Goal: Task Accomplishment & Management: Use online tool/utility

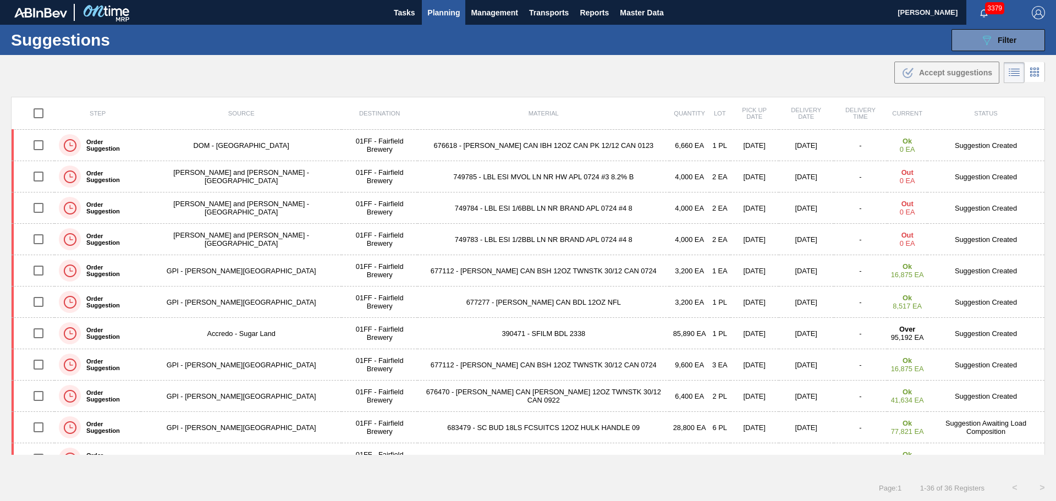
scroll to position [330, 0]
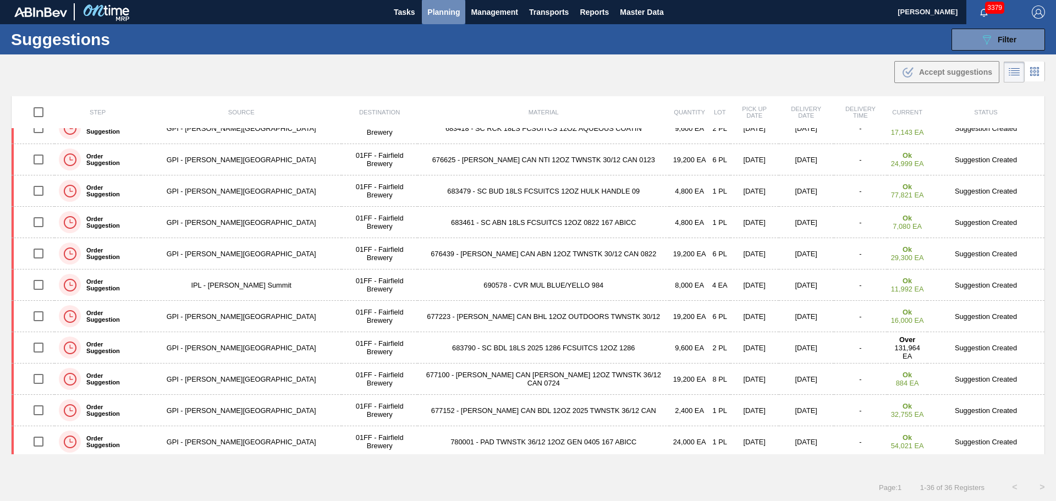
click at [447, 11] on span "Planning" at bounding box center [443, 12] width 32 height 13
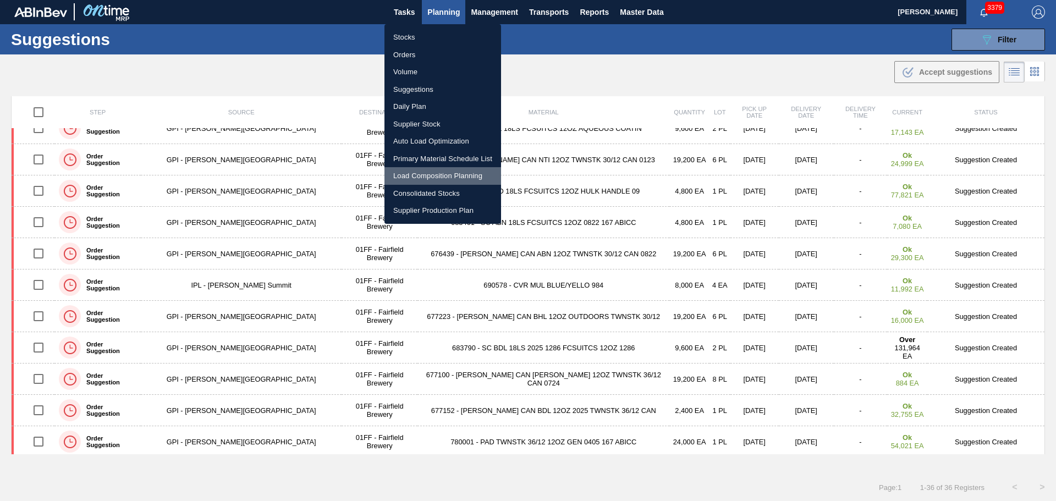
click at [438, 174] on li "Load Composition Planning" at bounding box center [443, 176] width 117 height 18
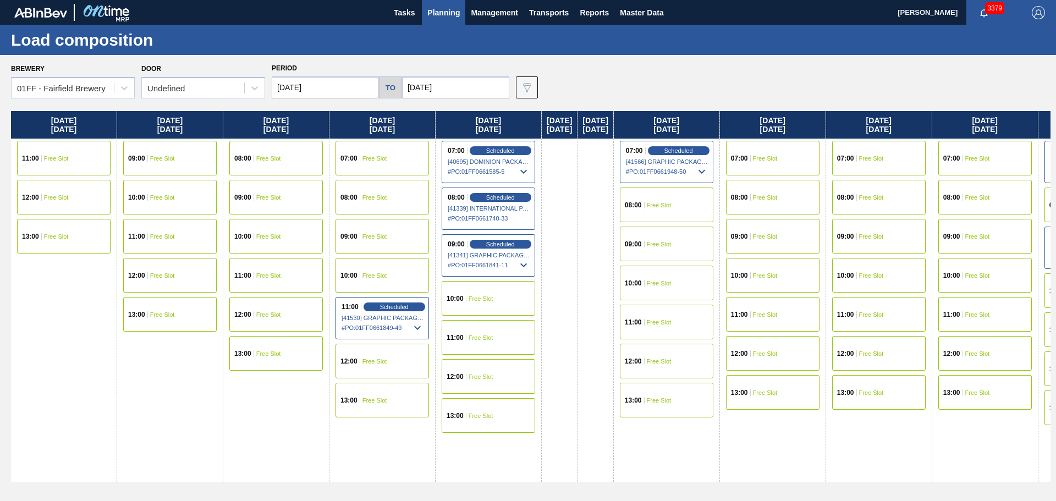
scroll to position [0, 89]
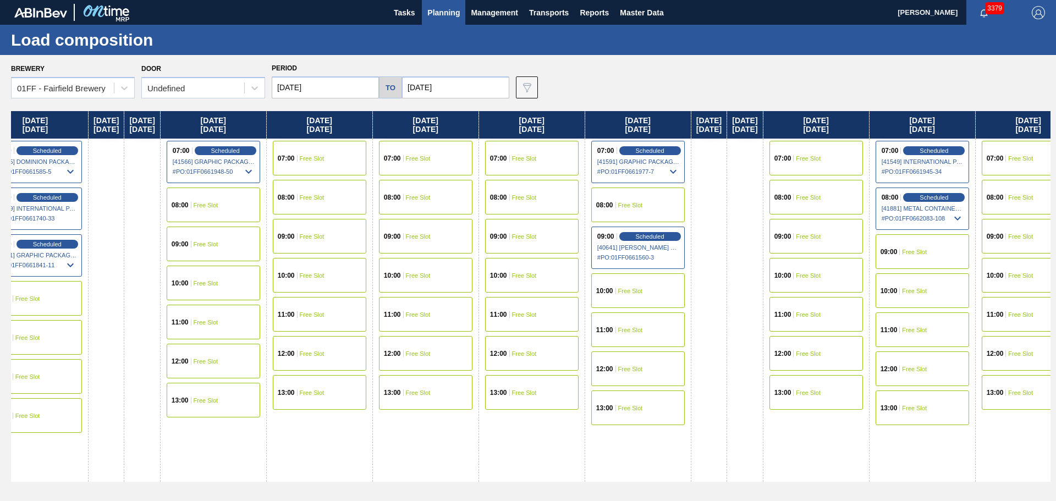
drag, startPoint x: 729, startPoint y: 125, endPoint x: 269, endPoint y: 101, distance: 460.5
click at [269, 102] on div "Brewery 01FF - Fairfield Brewery Door Undefined Period 08/18/2025 to 09/26/2025…" at bounding box center [528, 278] width 1056 height 446
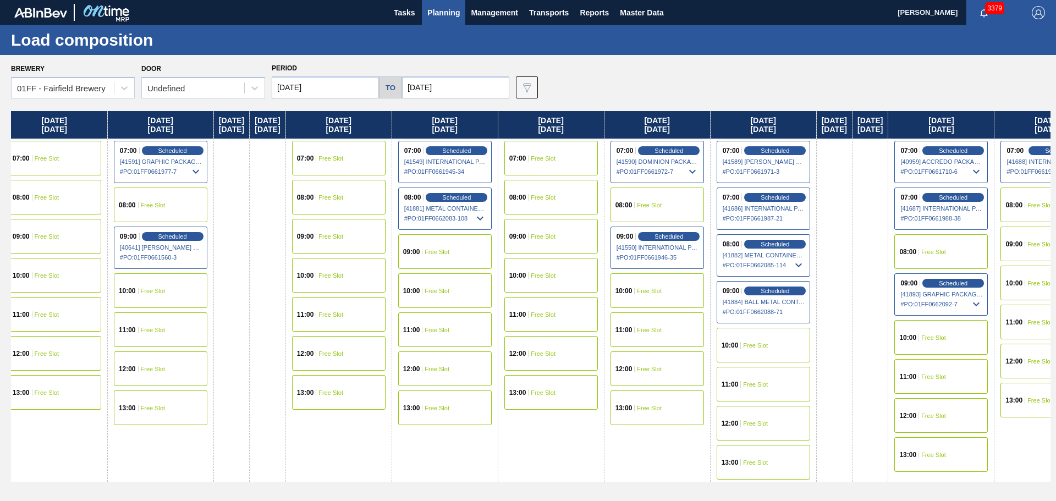
drag, startPoint x: 797, startPoint y: 119, endPoint x: 322, endPoint y: 100, distance: 474.6
click at [315, 103] on div "Brewery 01FF - Fairfield Brewery Door Undefined Period 08/18/2025 to 09/26/2025…" at bounding box center [528, 278] width 1056 height 446
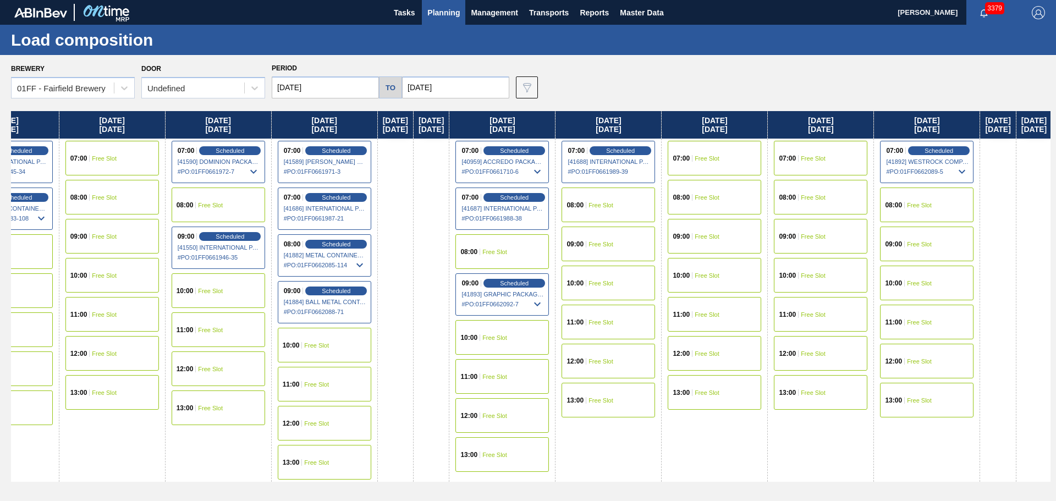
scroll to position [0, 1392]
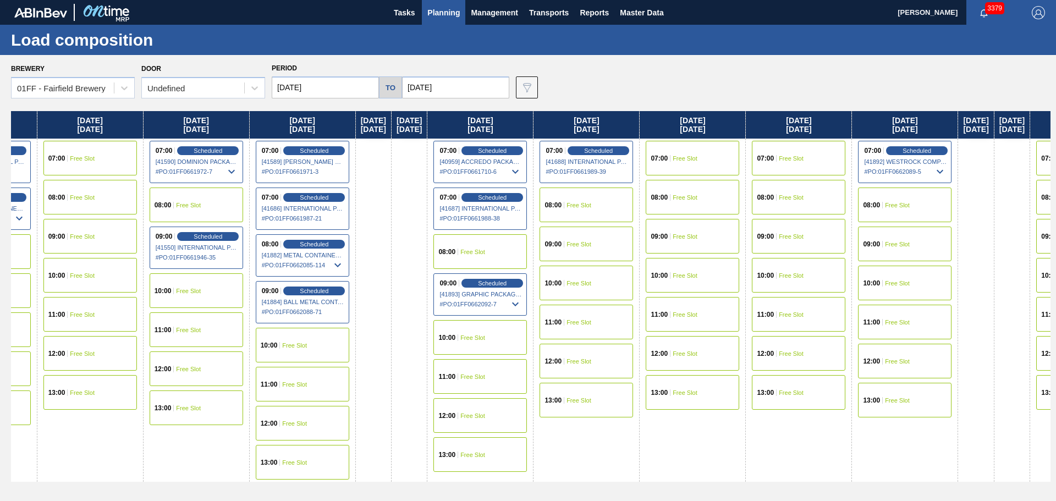
drag, startPoint x: 812, startPoint y: 122, endPoint x: 340, endPoint y: 110, distance: 472.1
click at [340, 110] on div "Brewery 01FF - Fairfield Brewery Door Undefined Period 08/18/2025 to 09/26/2025…" at bounding box center [528, 278] width 1056 height 446
click at [519, 304] on icon at bounding box center [515, 304] width 7 height 4
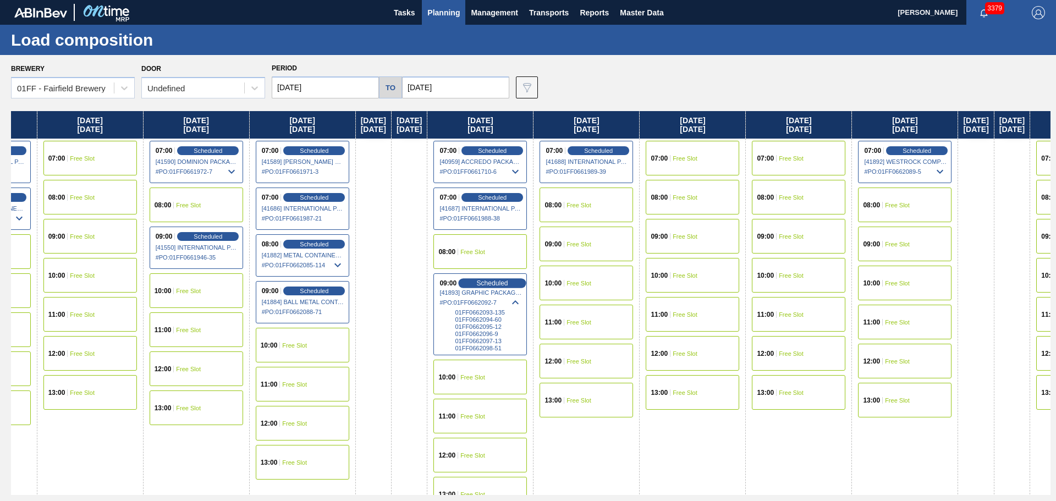
click at [508, 283] on span "Scheduled" at bounding box center [492, 282] width 31 height 7
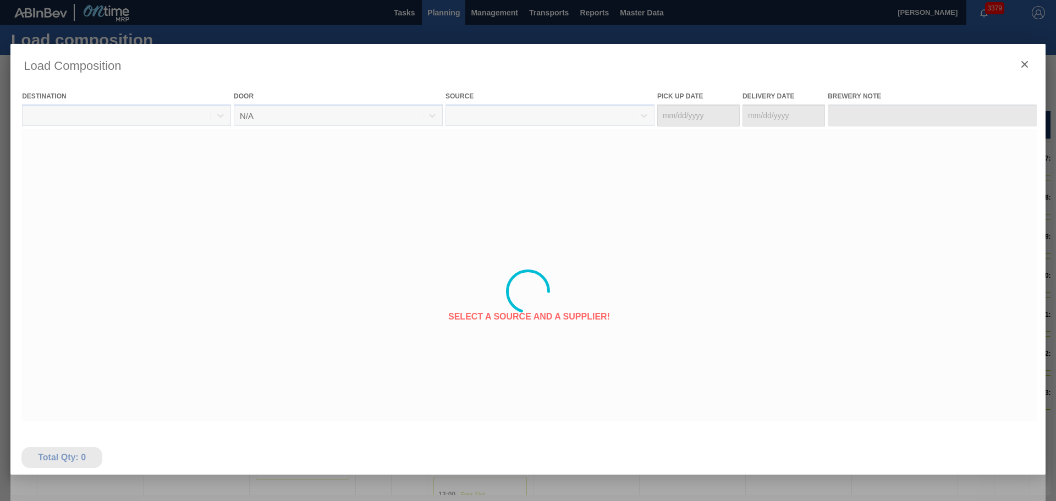
type Date "09/04/2025"
type Date "[DATE]"
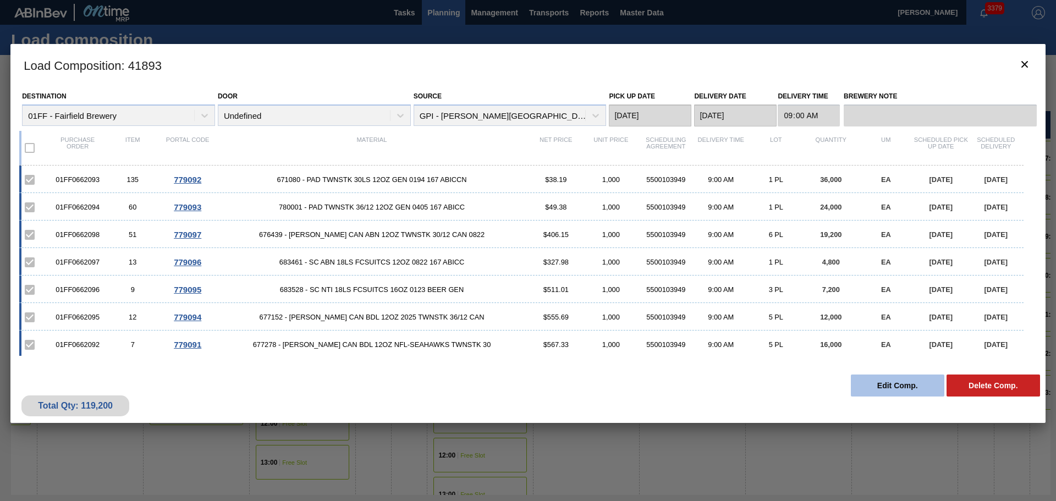
click at [878, 382] on button "Edit Comp." at bounding box center [898, 386] width 94 height 22
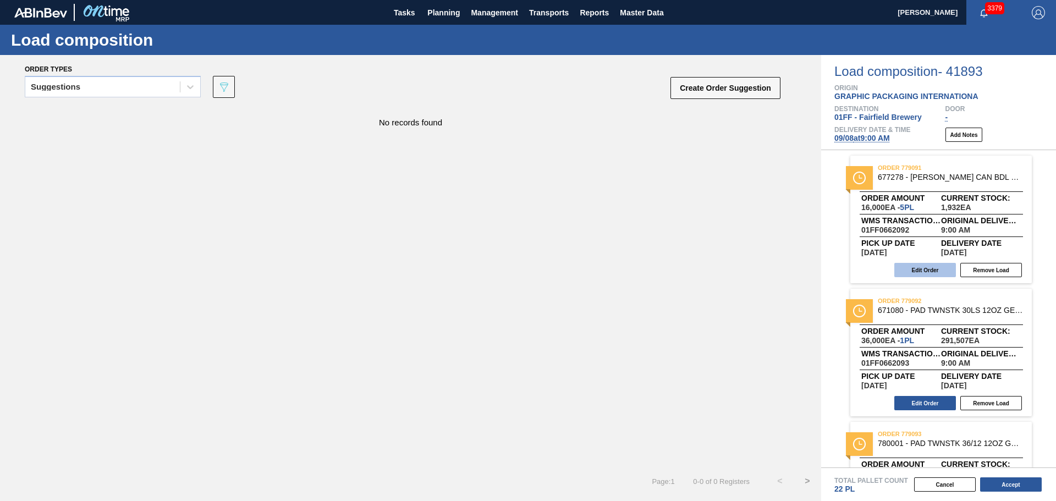
click at [927, 266] on button "Edit Order" at bounding box center [925, 270] width 62 height 14
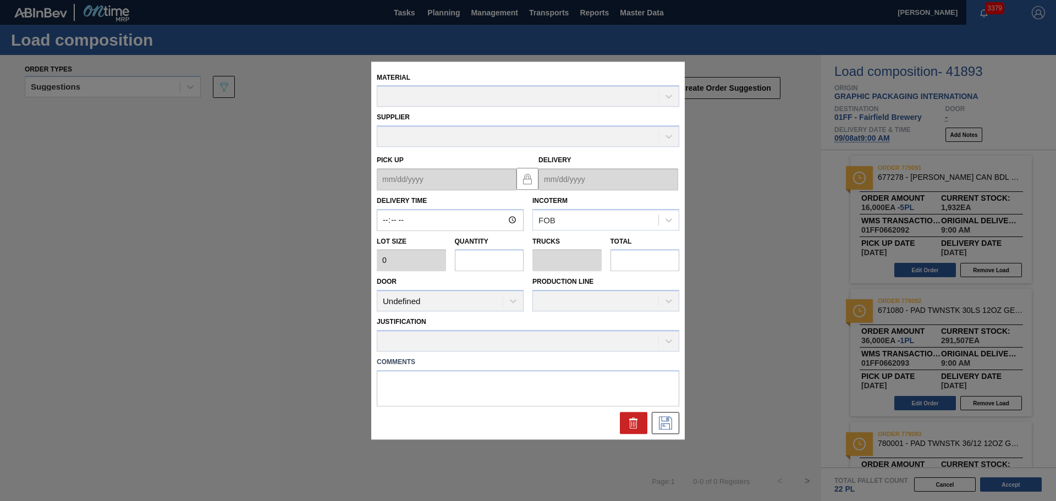
type input "09:00:00"
type input "3,200"
type input "5"
type input "0.192"
type input "16,000"
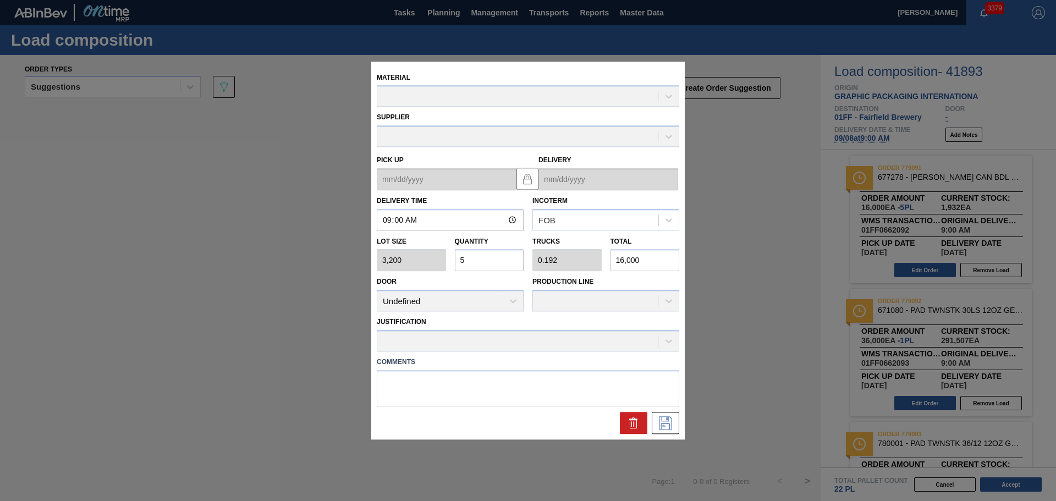
type up "09/04/2025"
type input "[DATE]"
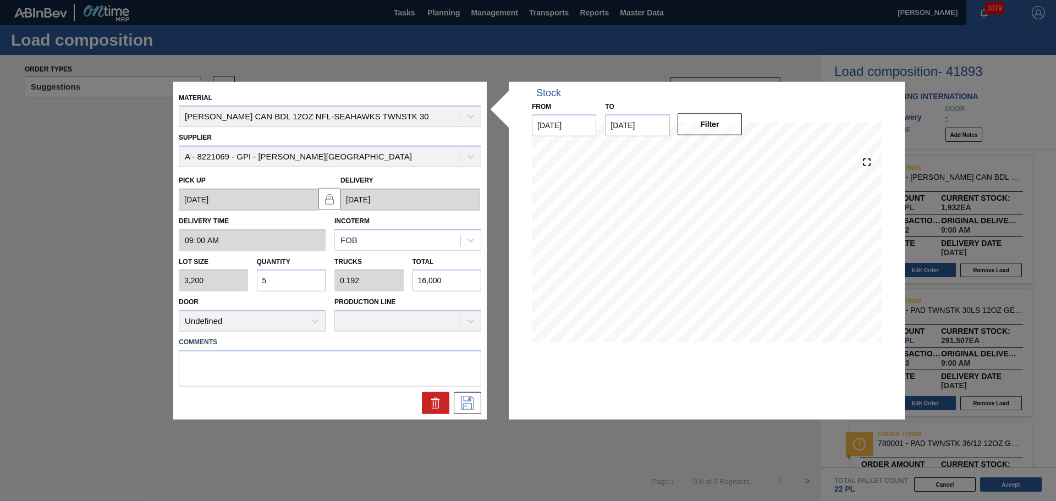
click at [447, 279] on input "16,000" at bounding box center [447, 281] width 69 height 22
click at [397, 283] on div "Lot size 3,200 Quantity 5 Trucks 0.192 Total 16,000" at bounding box center [329, 271] width 311 height 41
type input "0"
type input "1"
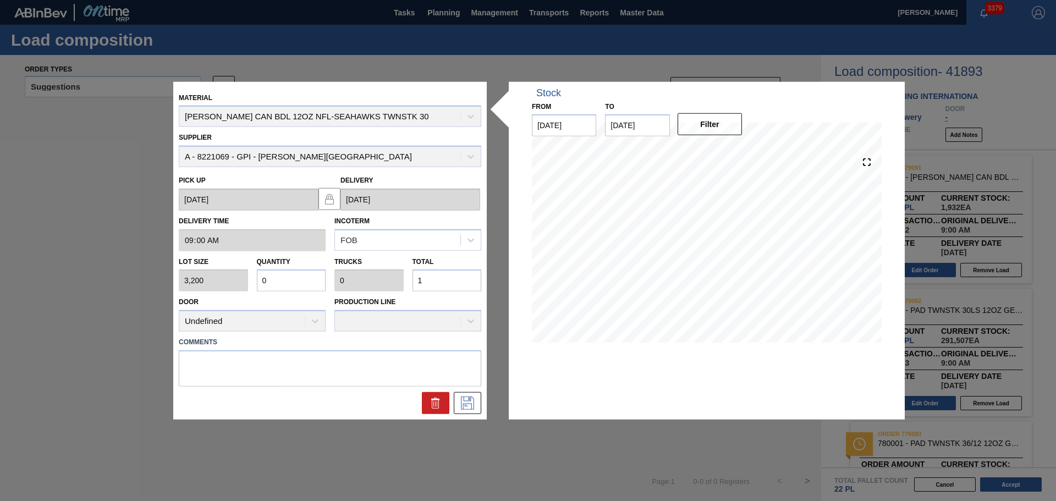
type input "0.006"
type input "19"
type input "0.062"
type input "0.002"
type input "198"
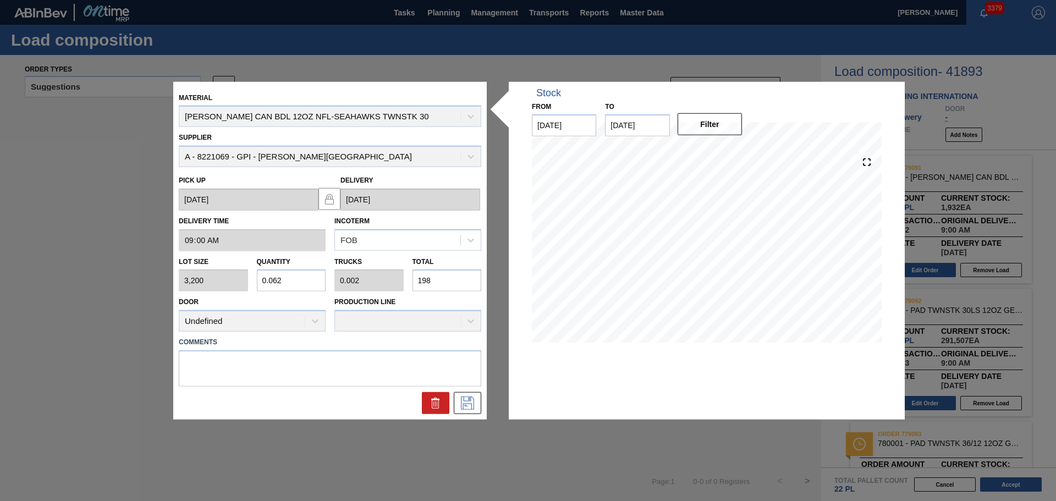
type input "0.619"
type input "0.024"
type input "1,980"
type input "6.188"
type input "0.238"
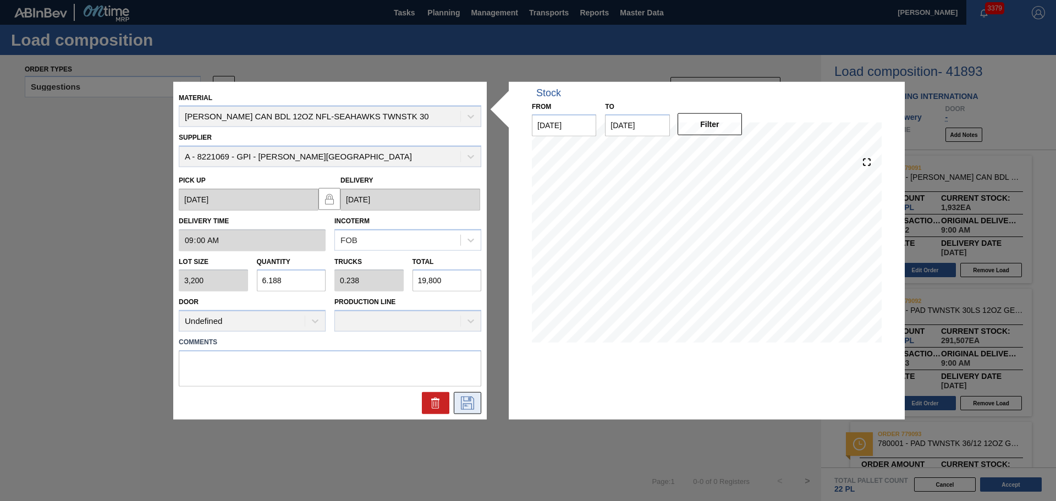
type input "19,800"
click at [470, 402] on icon at bounding box center [468, 403] width 18 height 13
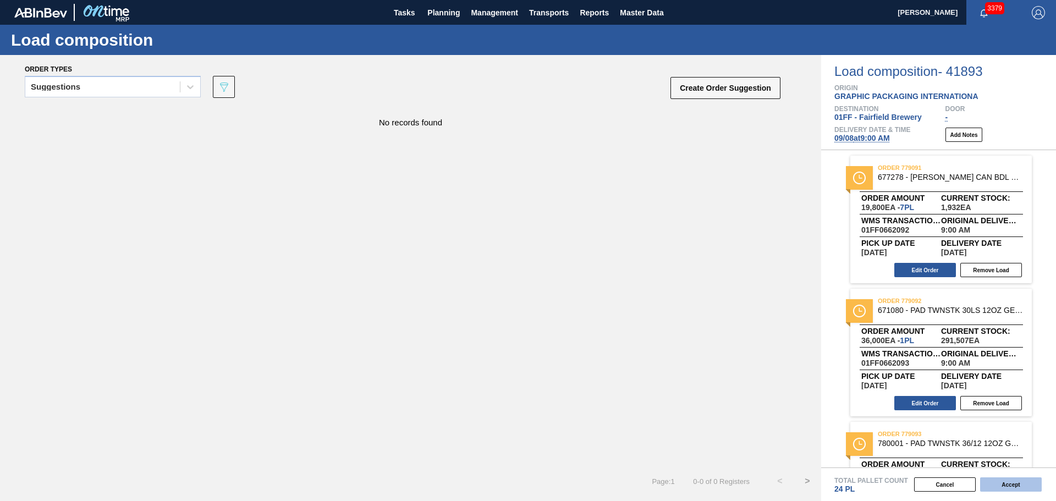
click at [1024, 484] on button "Accept" at bounding box center [1011, 484] width 62 height 14
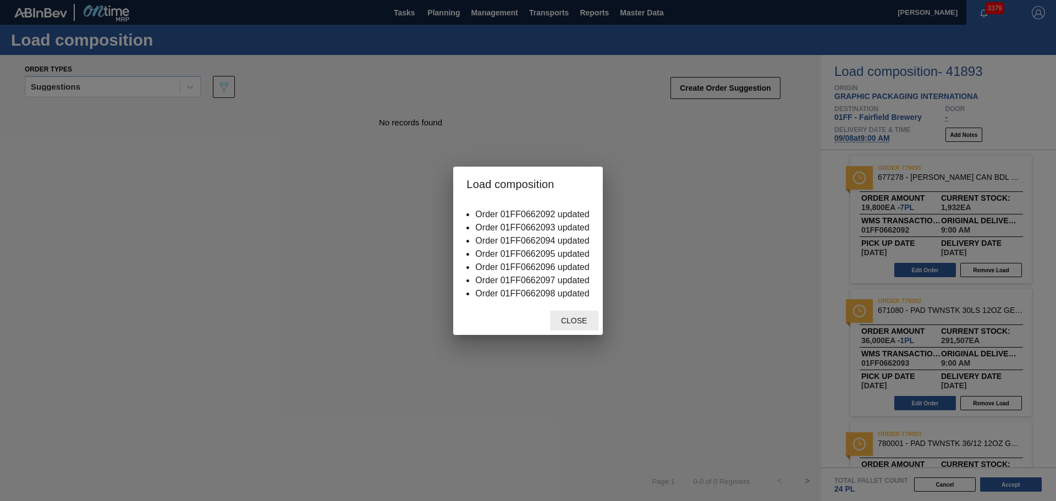
click at [567, 315] on div "Close" at bounding box center [574, 321] width 48 height 20
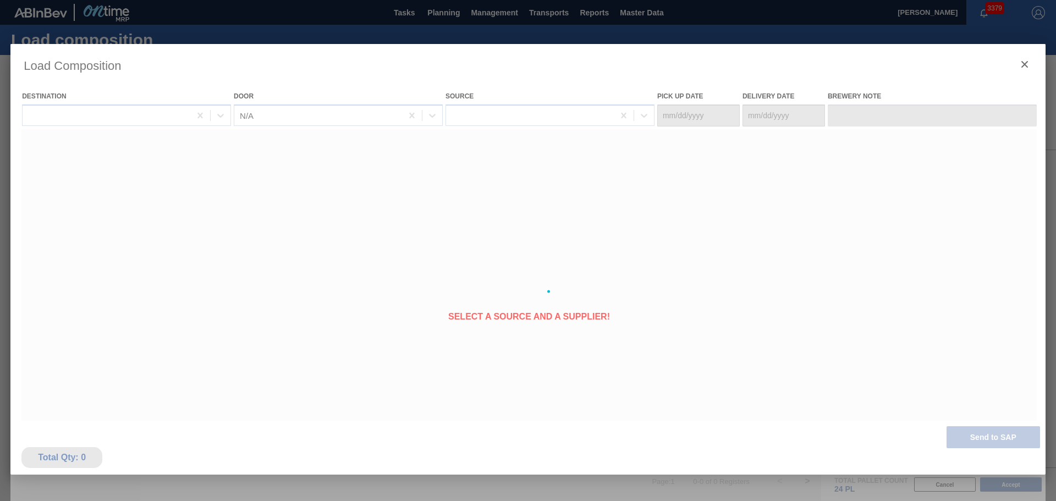
type Date "09/04/2025"
type Date "[DATE]"
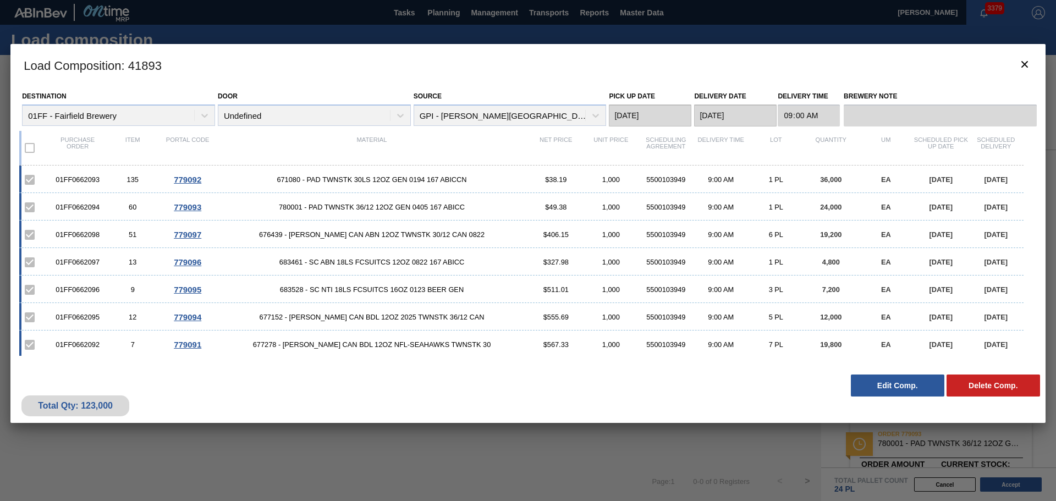
click at [799, 56] on h3 "Load Composition : 41893" at bounding box center [527, 65] width 1035 height 42
click at [283, 343] on span "677278 - CARR CAN BDL 12OZ NFL-SEAHAWKS TWNSTK 30" at bounding box center [372, 342] width 314 height 8
copy span "677278"
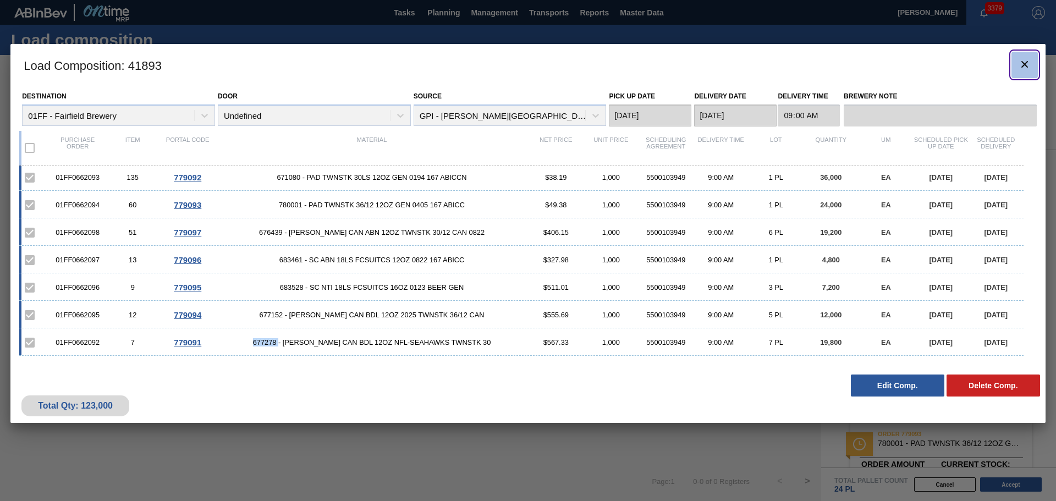
click at [1024, 61] on icon "botão de ícone" at bounding box center [1024, 64] width 13 height 13
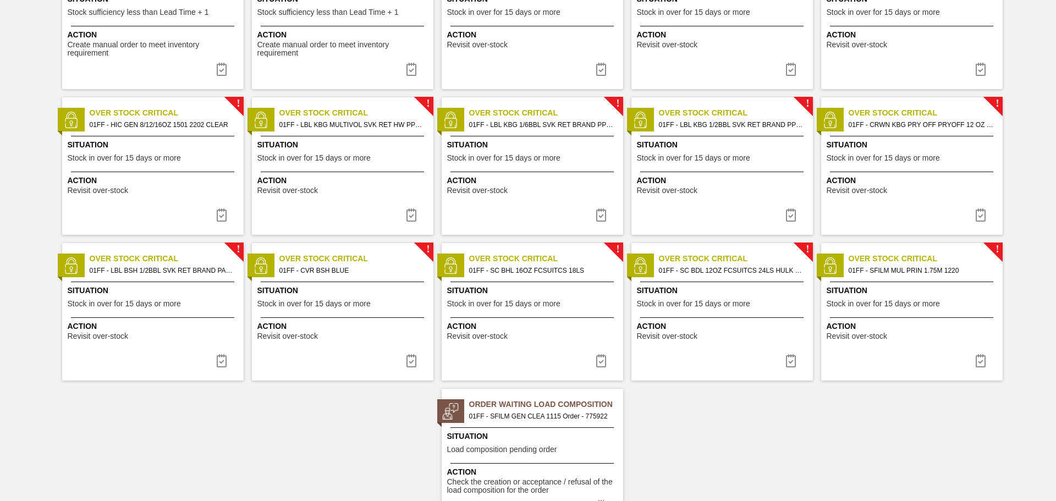
scroll to position [191, 0]
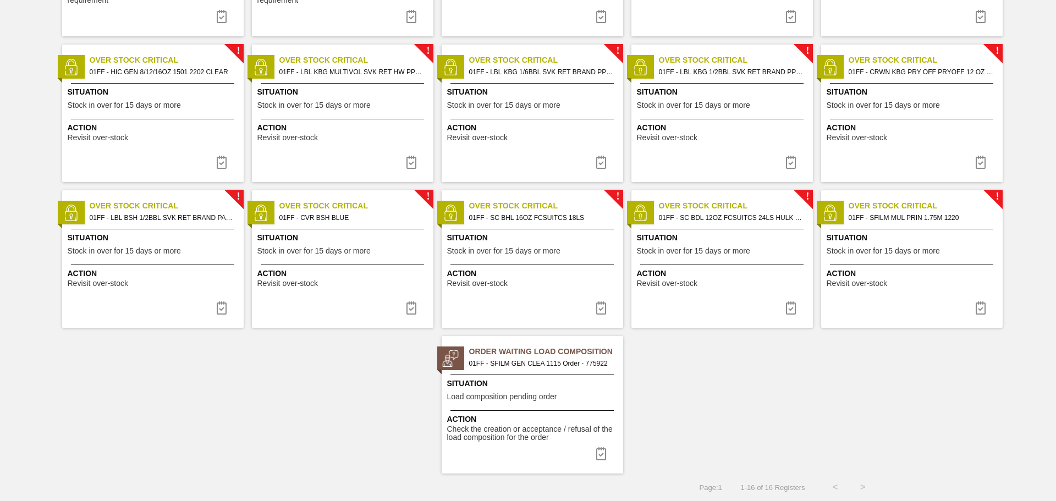
click at [546, 363] on span "01FF - SFILM GEN CLEA 1115 Order - 775922" at bounding box center [541, 364] width 145 height 12
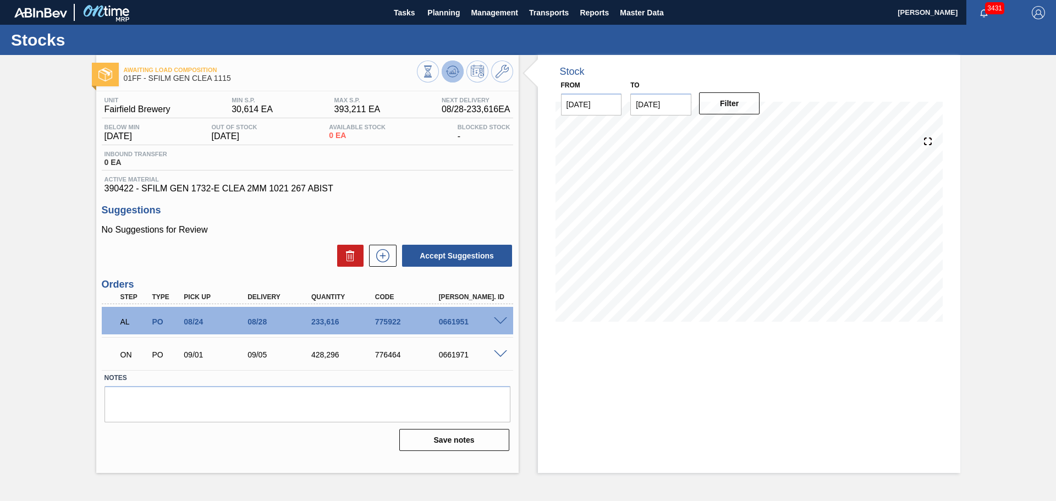
click at [454, 76] on icon at bounding box center [452, 71] width 13 height 13
click at [405, 17] on span "Tasks" at bounding box center [404, 12] width 24 height 13
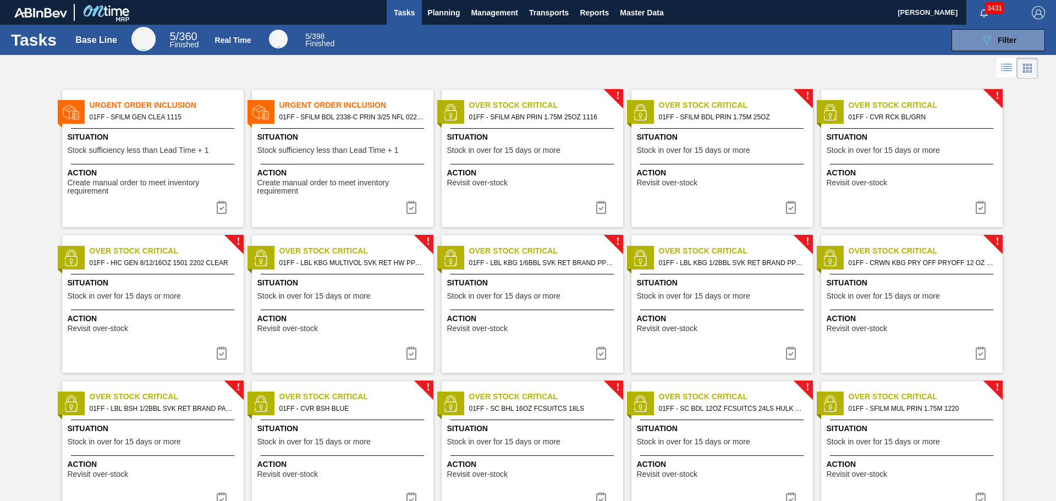
scroll to position [191, 0]
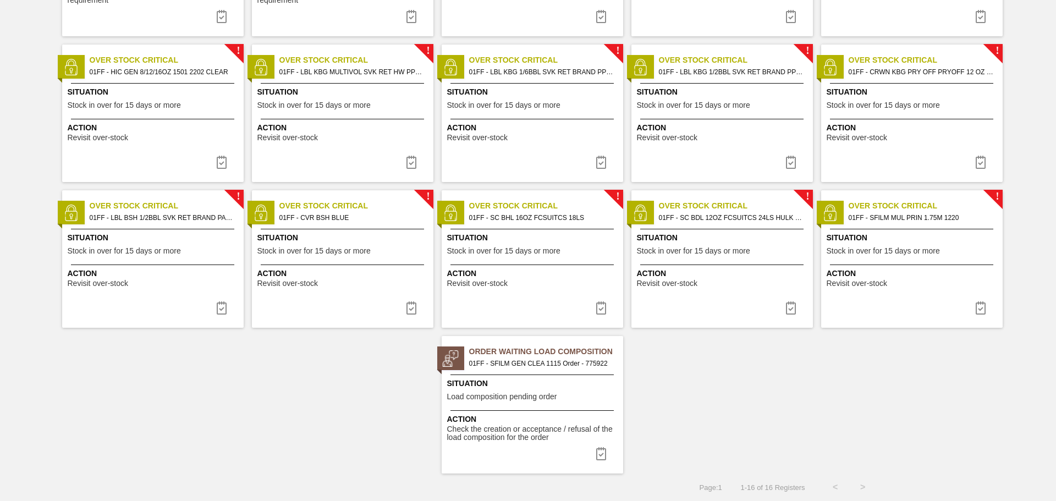
click at [557, 400] on div "Situation Load composition pending order" at bounding box center [533, 391] width 173 height 27
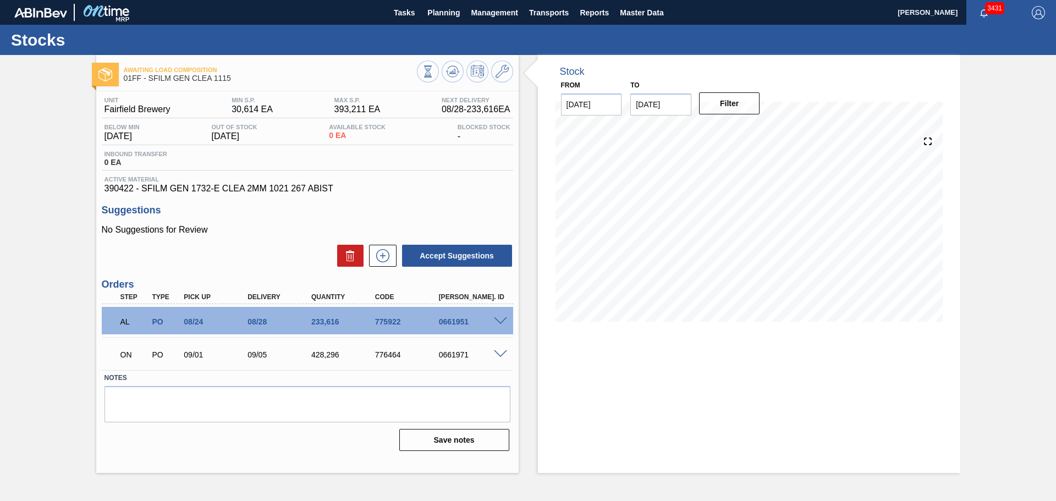
click at [118, 185] on span "390422 - SFILM GEN 1732-E CLEA 2MM 1021 267 ABIST" at bounding box center [308, 189] width 406 height 10
copy span "390422"
click at [459, 70] on button at bounding box center [453, 72] width 22 height 22
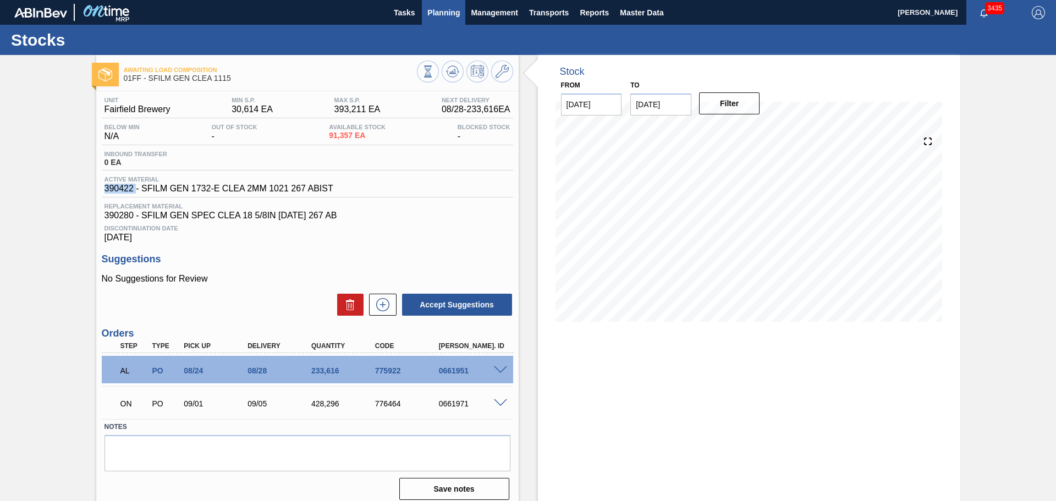
click at [454, 10] on span "Planning" at bounding box center [443, 12] width 32 height 13
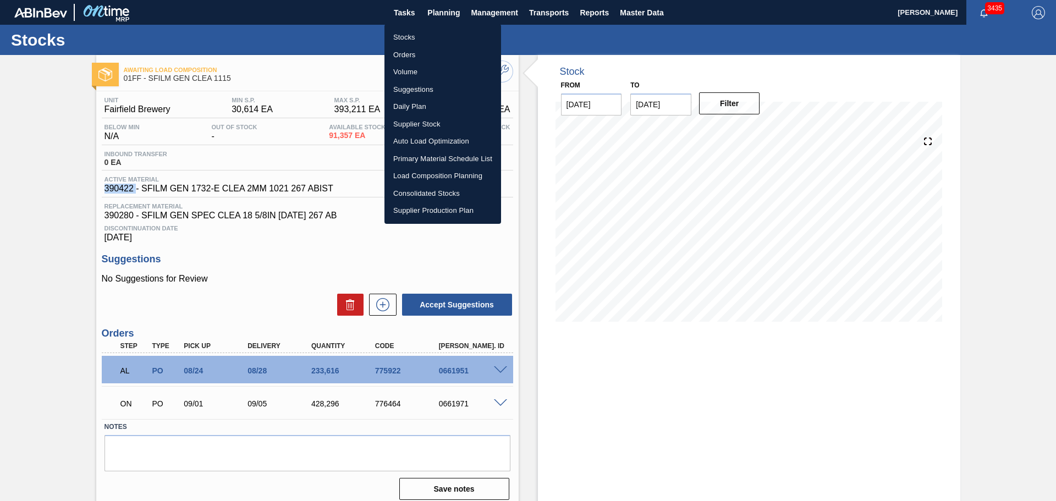
click at [420, 90] on li "Suggestions" at bounding box center [443, 90] width 117 height 18
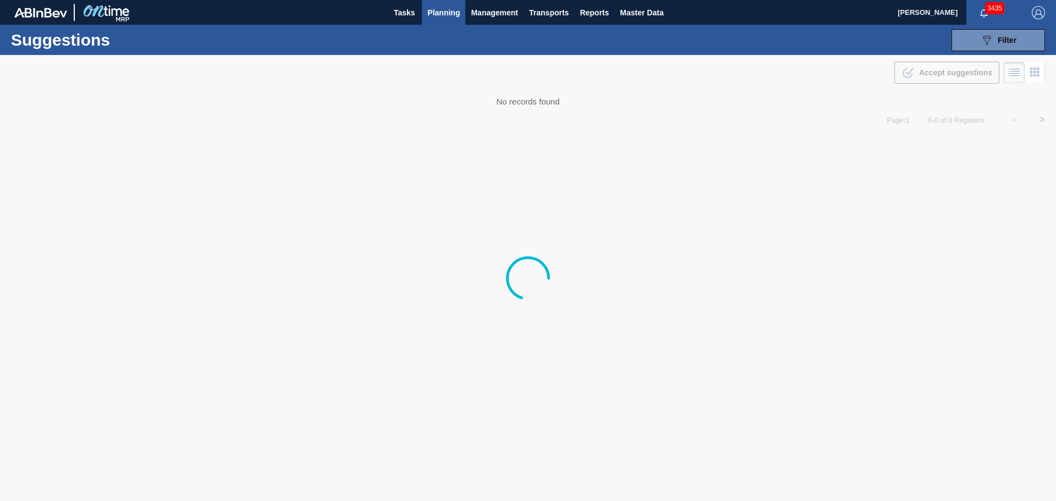
type from "[DATE]"
type to "[DATE]"
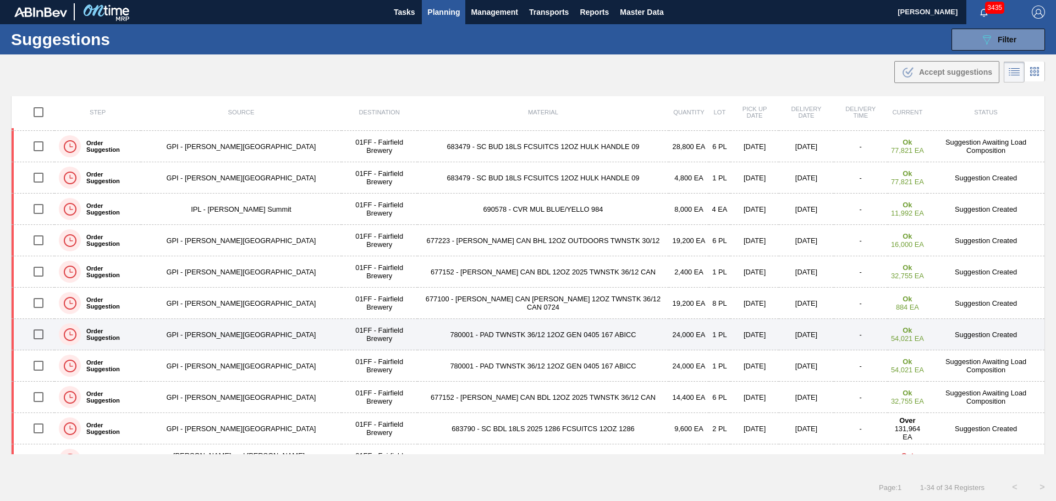
scroll to position [301, 0]
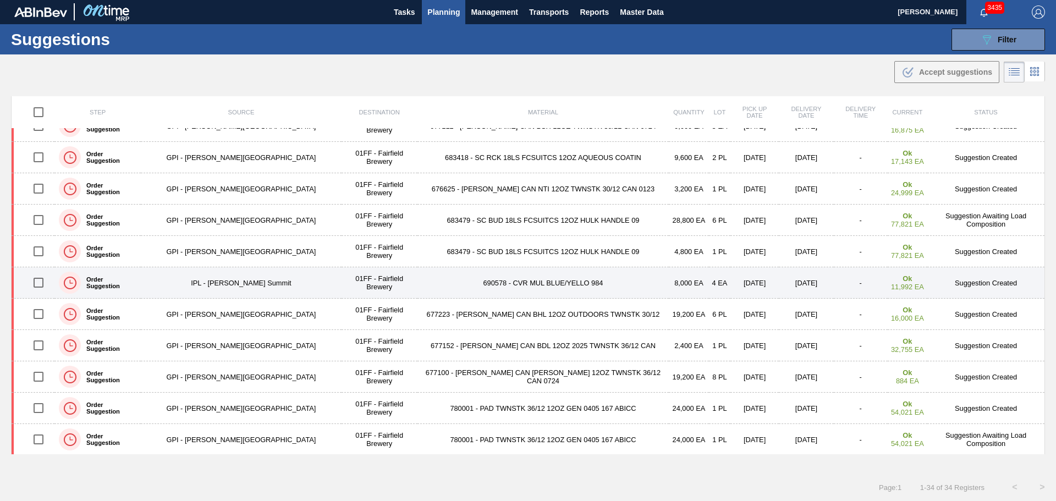
click at [488, 282] on td "690578 - CVR MUL BLUE/YELLO 984" at bounding box center [543, 282] width 251 height 31
